Goal: Transaction & Acquisition: Book appointment/travel/reservation

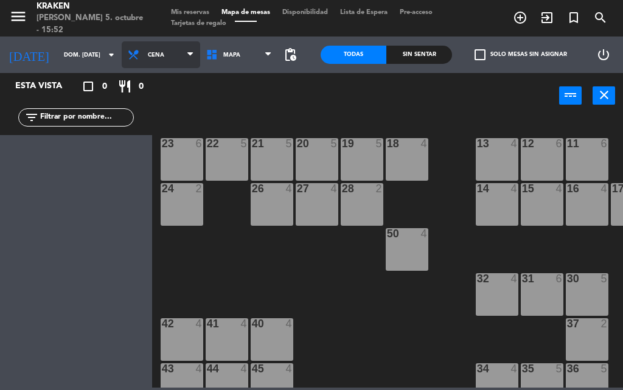
click at [148, 52] on span "Cena" at bounding box center [156, 55] width 16 height 7
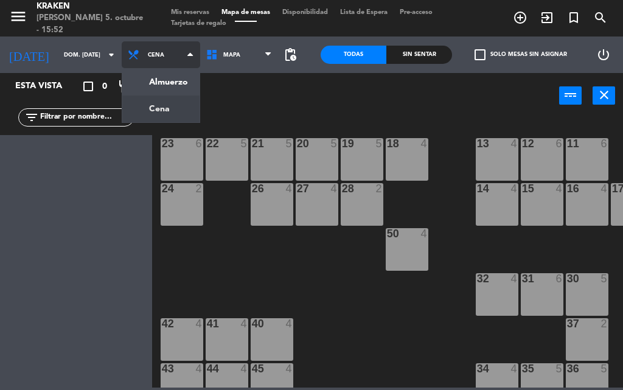
click at [147, 110] on ng-component "menu Kraken [PERSON_NAME] 5. octubre - 15:52 Mis reservas Mapa de mesas Disponi…" at bounding box center [311, 194] width 623 height 388
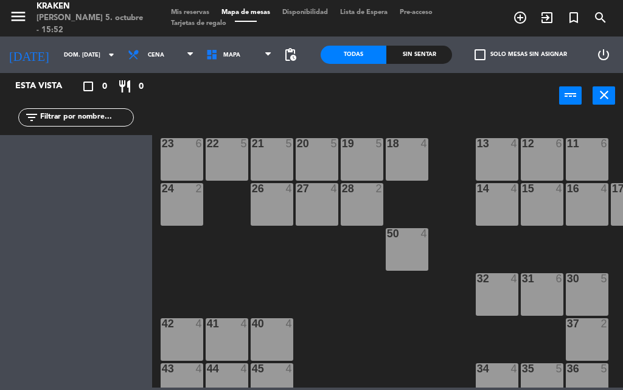
click at [217, 163] on div "22 5" at bounding box center [227, 159] width 43 height 43
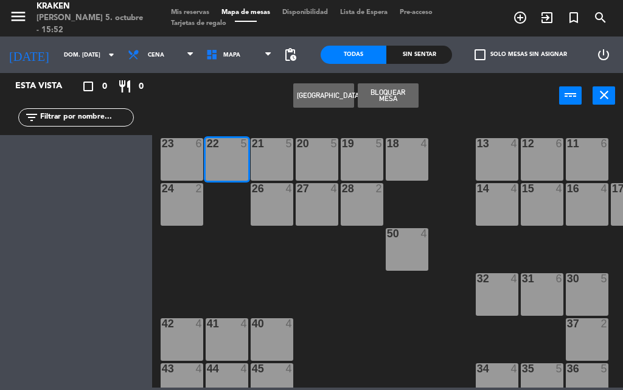
click at [334, 95] on button "[GEOGRAPHIC_DATA]" at bounding box center [323, 95] width 61 height 24
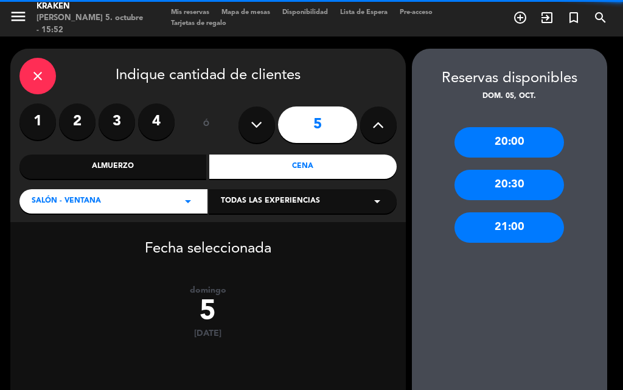
click at [87, 127] on label "2" at bounding box center [77, 122] width 37 height 37
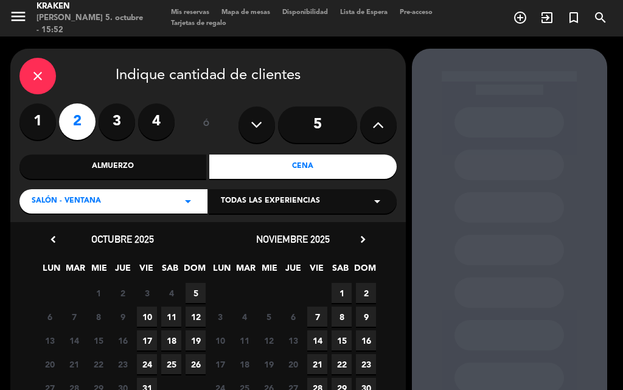
click at [203, 289] on span "5" at bounding box center [196, 293] width 20 height 20
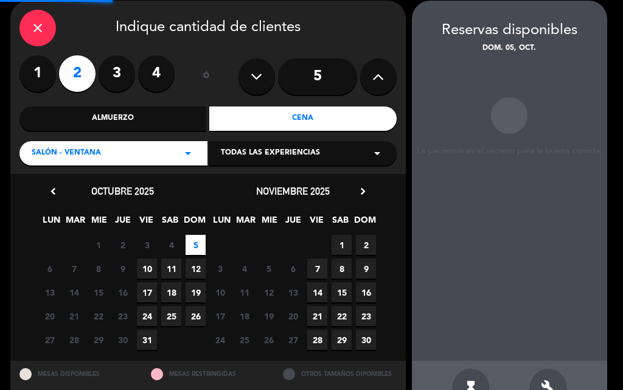
scroll to position [49, 0]
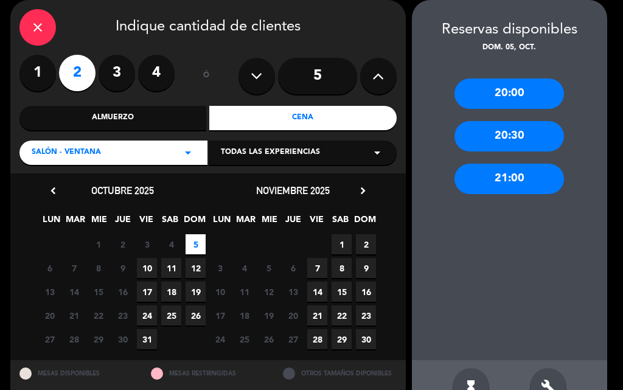
click at [522, 137] on div "20:30" at bounding box center [510, 136] width 110 height 30
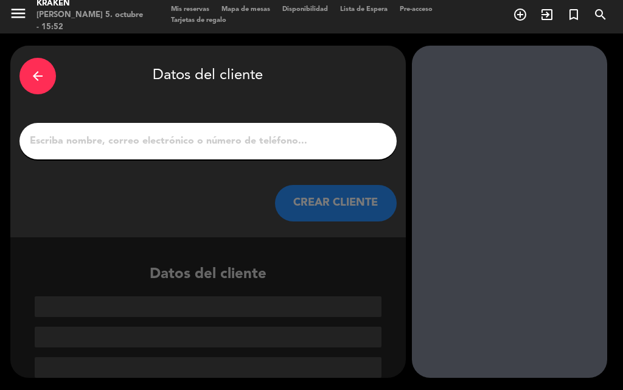
click at [258, 152] on div at bounding box center [207, 141] width 377 height 37
click at [264, 141] on input "1" at bounding box center [208, 141] width 359 height 17
type input "l"
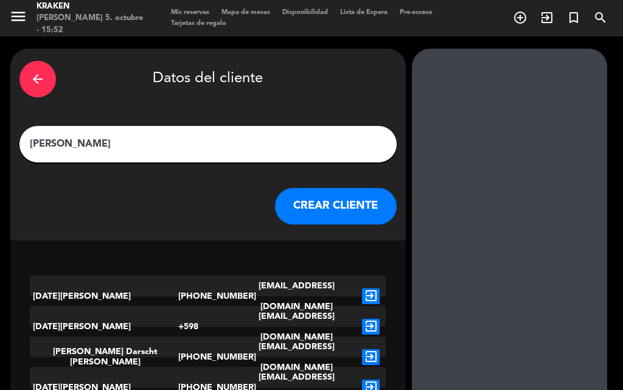
type input "[PERSON_NAME]"
click at [328, 203] on button "CREAR CLIENTE" at bounding box center [336, 206] width 122 height 37
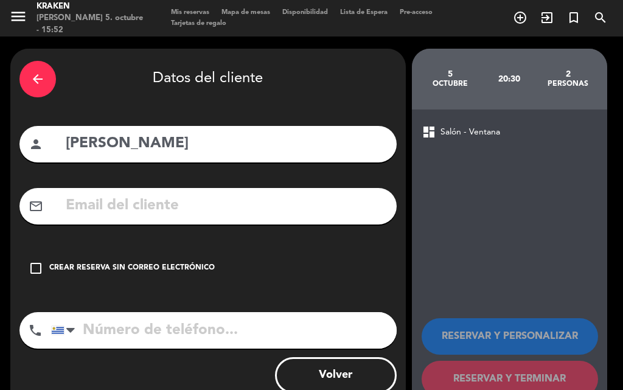
click at [113, 267] on div "Crear reserva sin correo electrónico" at bounding box center [132, 268] width 166 height 12
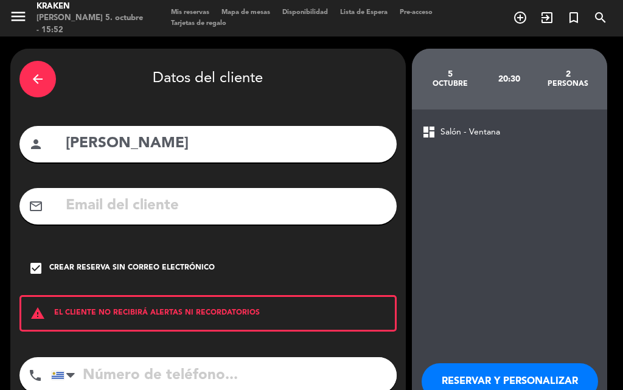
click at [121, 374] on input "tel" at bounding box center [224, 375] width 346 height 37
type input "093777111"
click at [476, 367] on button "RESERVAR Y PERSONALIZAR" at bounding box center [510, 381] width 177 height 37
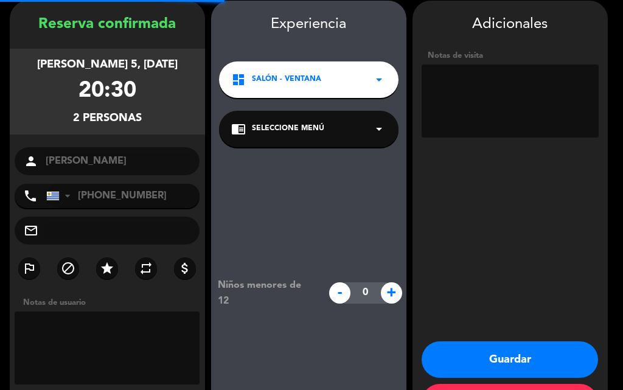
scroll to position [49, 0]
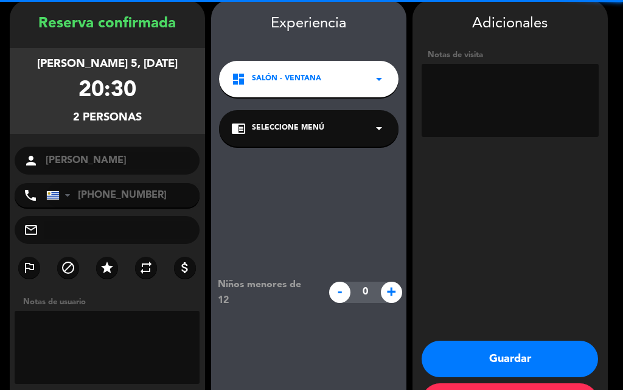
click at [480, 357] on button "Guardar" at bounding box center [510, 359] width 177 height 37
